Goal: Information Seeking & Learning: Learn about a topic

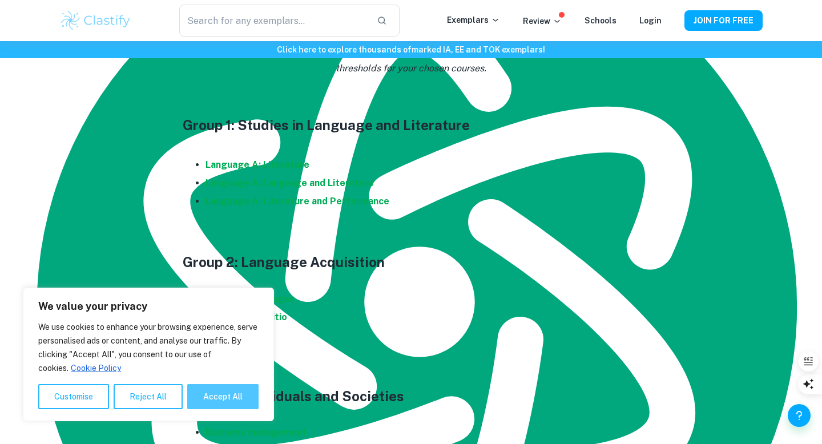
scroll to position [3325, 0]
click at [211, 390] on button "Accept All" at bounding box center [222, 396] width 71 height 25
checkbox input "true"
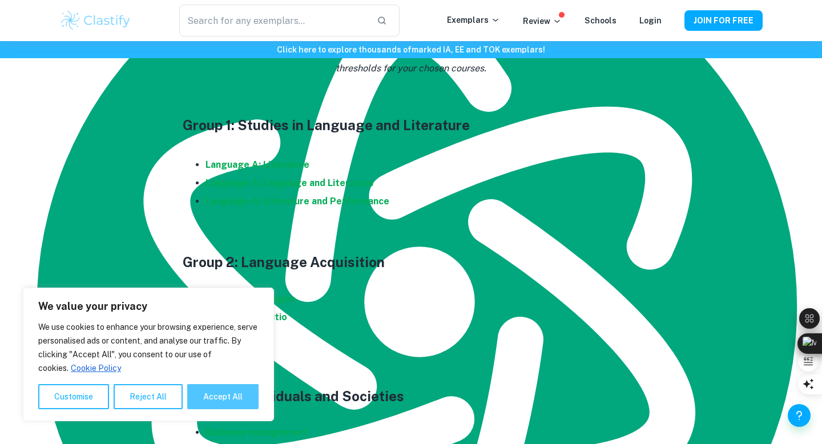
checkbox input "true"
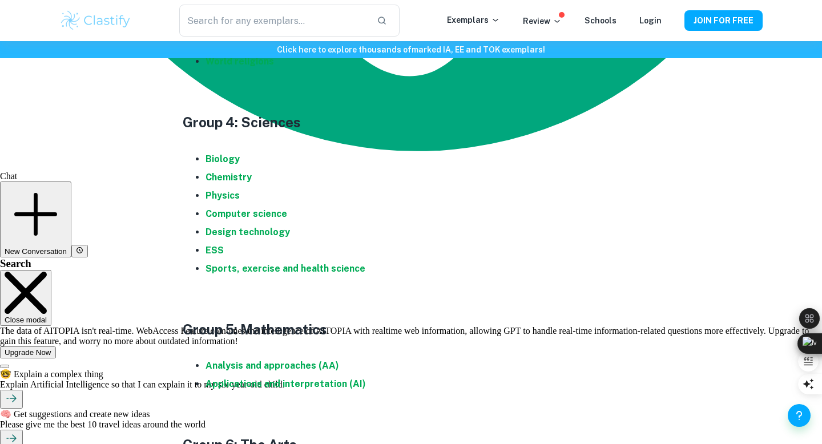
scroll to position [1137, 0]
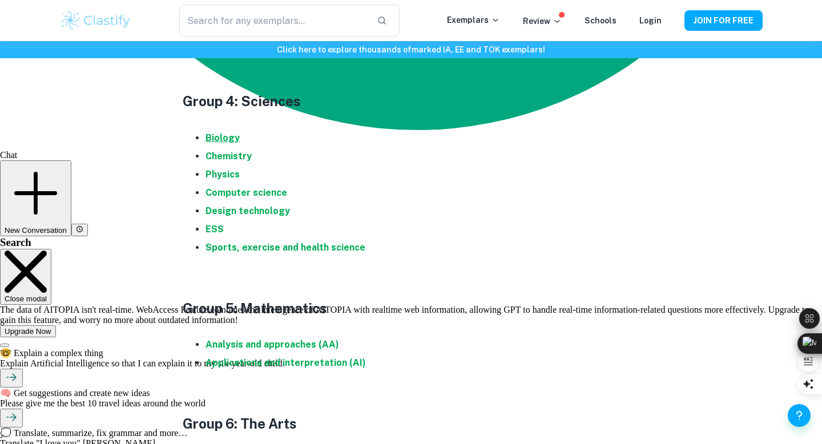
click at [219, 137] on strong "Biology" at bounding box center [222, 137] width 34 height 11
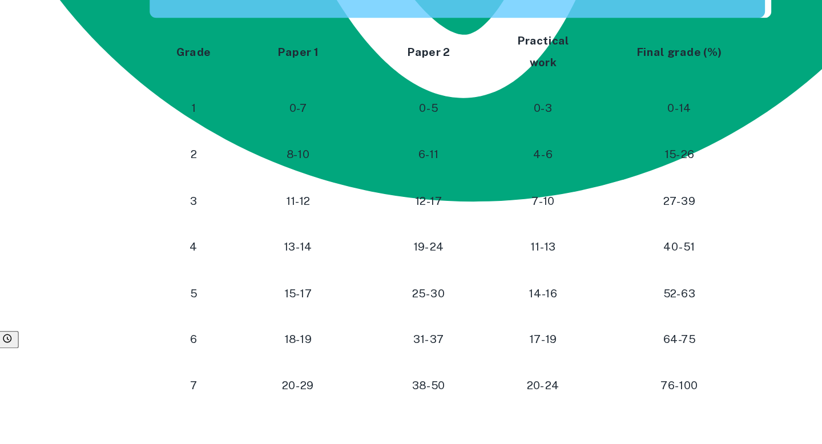
scroll to position [1021, 0]
